Goal: Transaction & Acquisition: Purchase product/service

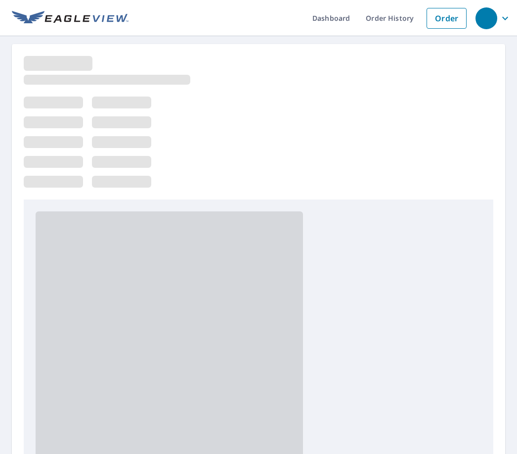
click at [448, 14] on link "Order" at bounding box center [447, 18] width 40 height 21
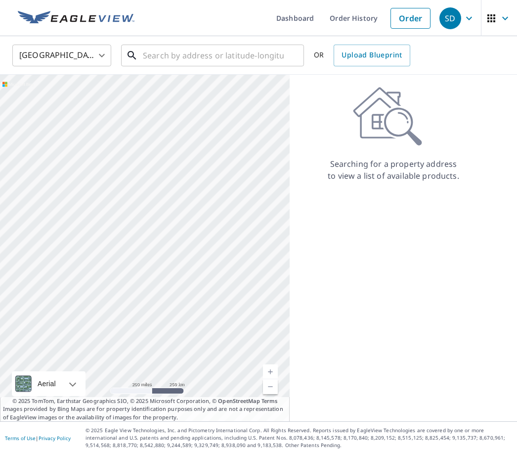
click at [198, 59] on input "text" at bounding box center [213, 56] width 141 height 28
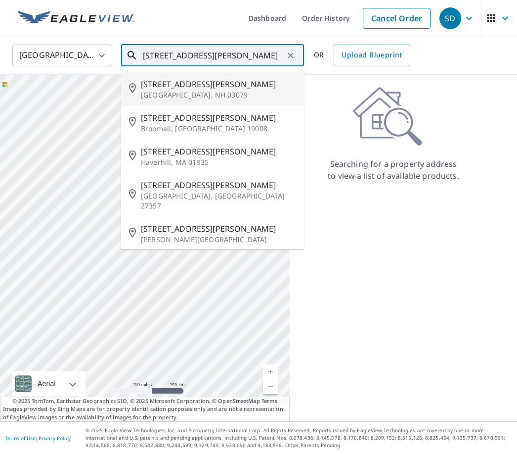
click at [179, 89] on span "[STREET_ADDRESS][PERSON_NAME]" at bounding box center [218, 84] width 155 height 12
type input "[STREET_ADDRESS][PERSON_NAME]"
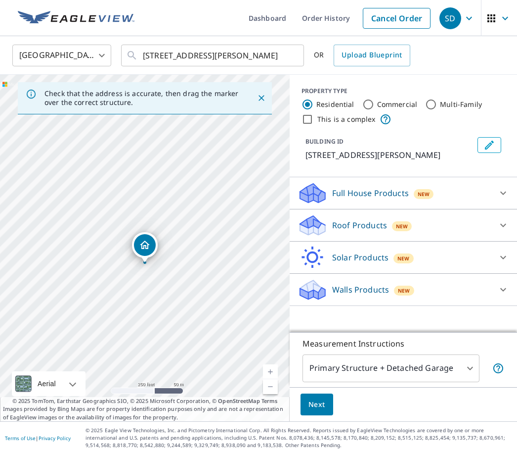
click at [452, 228] on div "Roof Products New" at bounding box center [395, 225] width 194 height 23
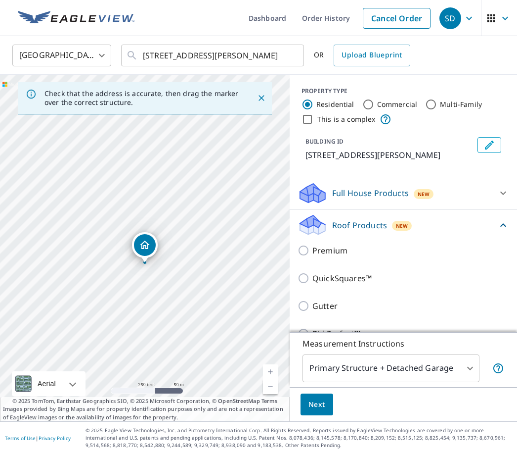
click at [339, 250] on p "Premium" at bounding box center [330, 250] width 35 height 12
click at [313, 250] on input "Premium" at bounding box center [305, 250] width 15 height 12
checkbox input "true"
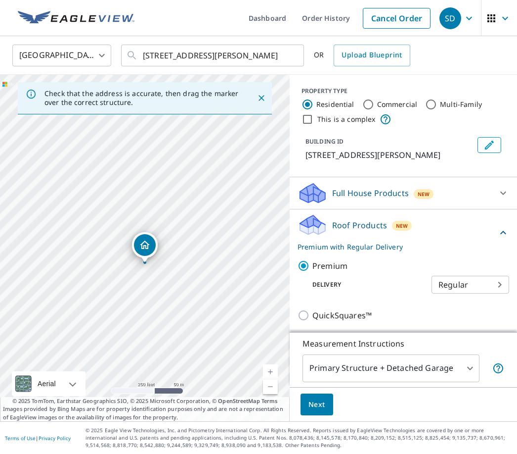
click at [320, 411] on span "Next" at bounding box center [317, 404] width 17 height 12
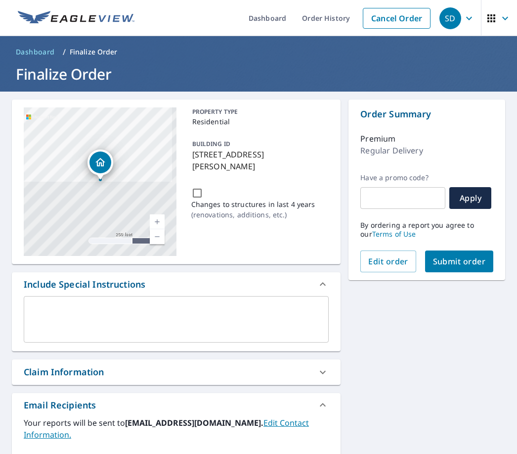
click at [468, 256] on span "Submit order" at bounding box center [459, 261] width 53 height 11
